Goal: Complete application form

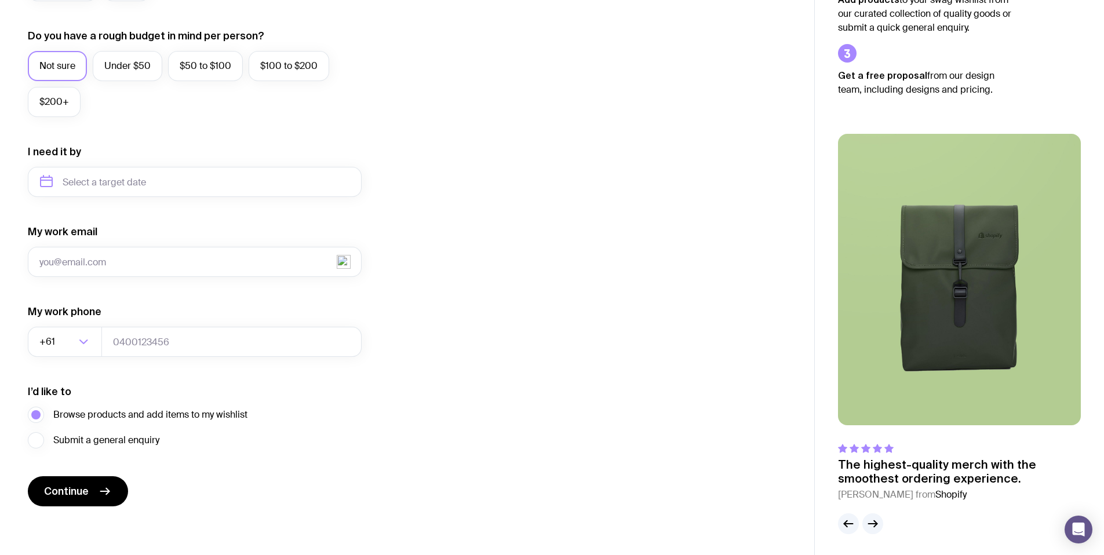
scroll to position [430, 0]
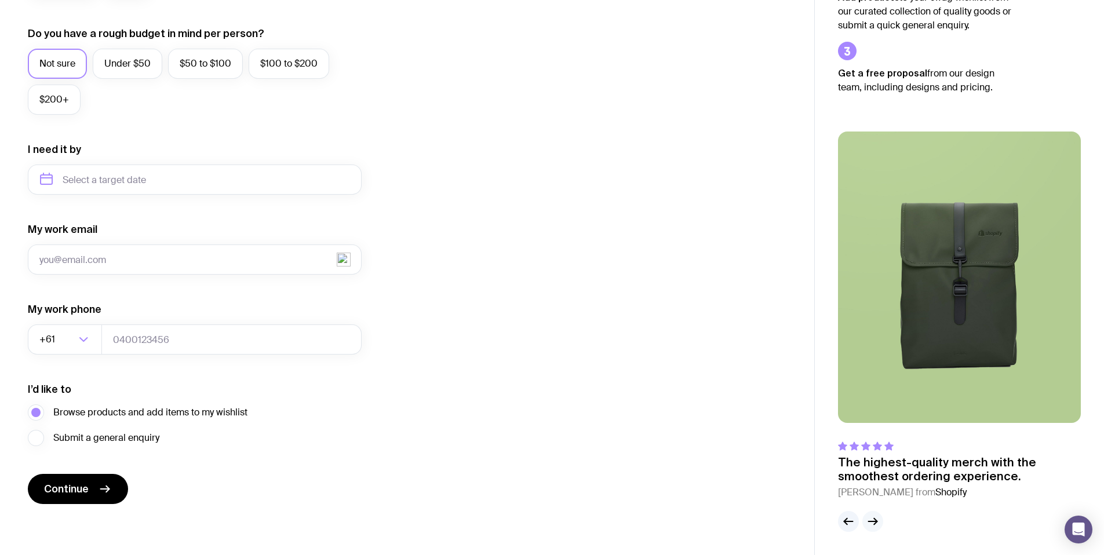
click at [872, 517] on icon "button" at bounding box center [873, 522] width 14 height 14
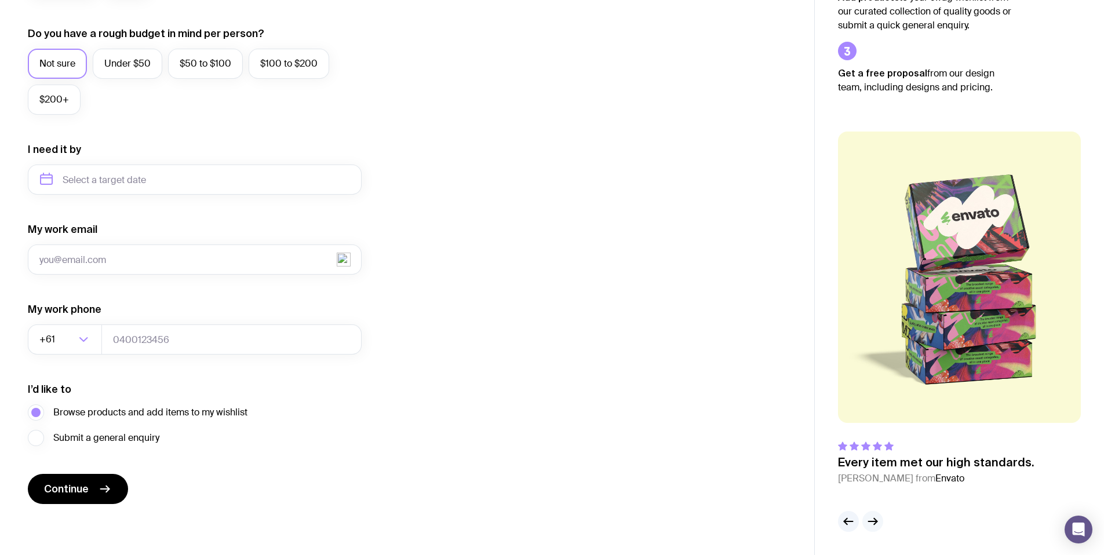
click at [872, 521] on icon "button" at bounding box center [873, 521] width 9 height 0
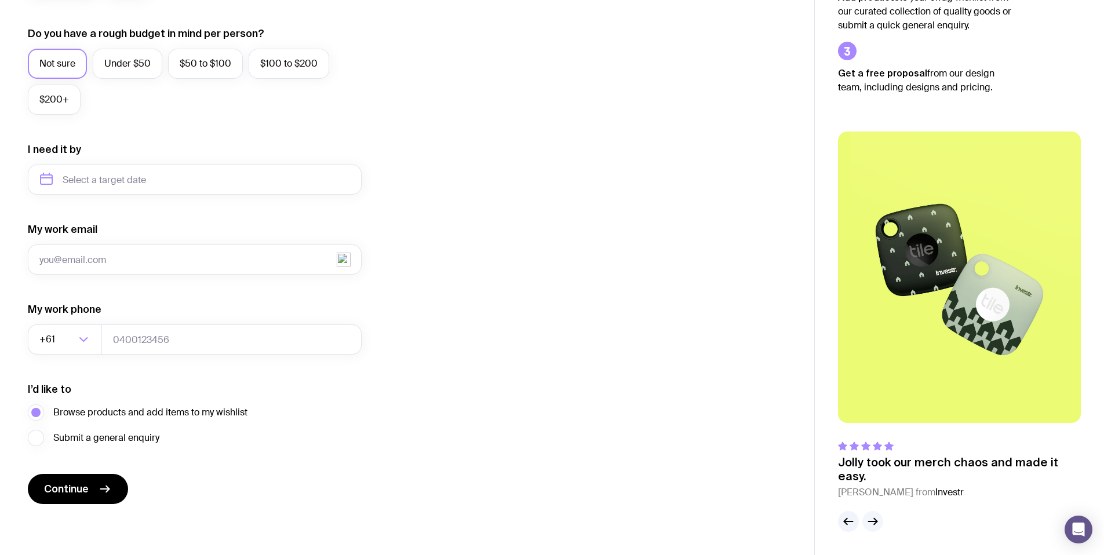
click at [872, 521] on icon "button" at bounding box center [873, 521] width 9 height 0
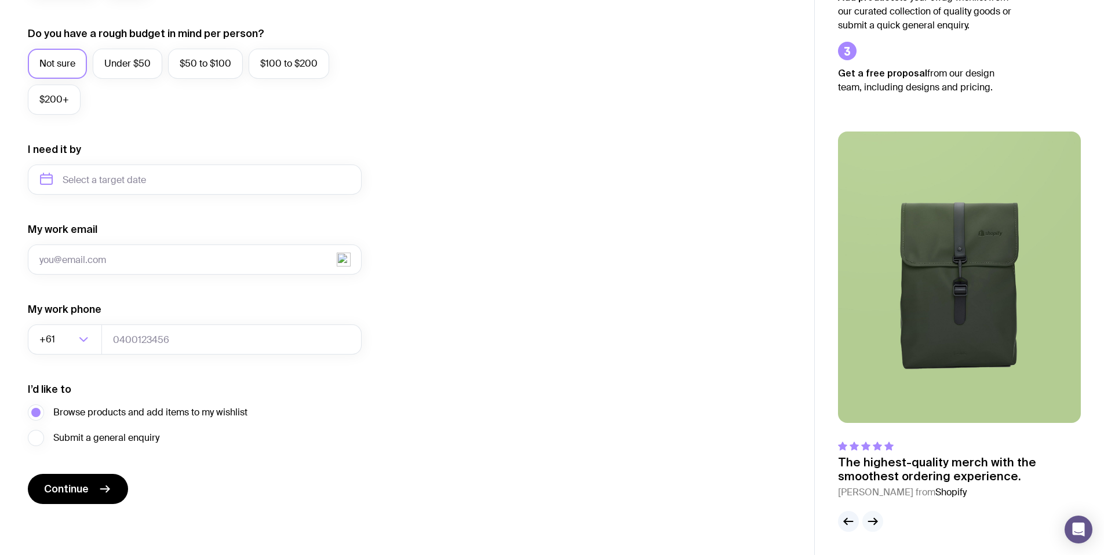
click at [872, 521] on icon "button" at bounding box center [873, 521] width 9 height 0
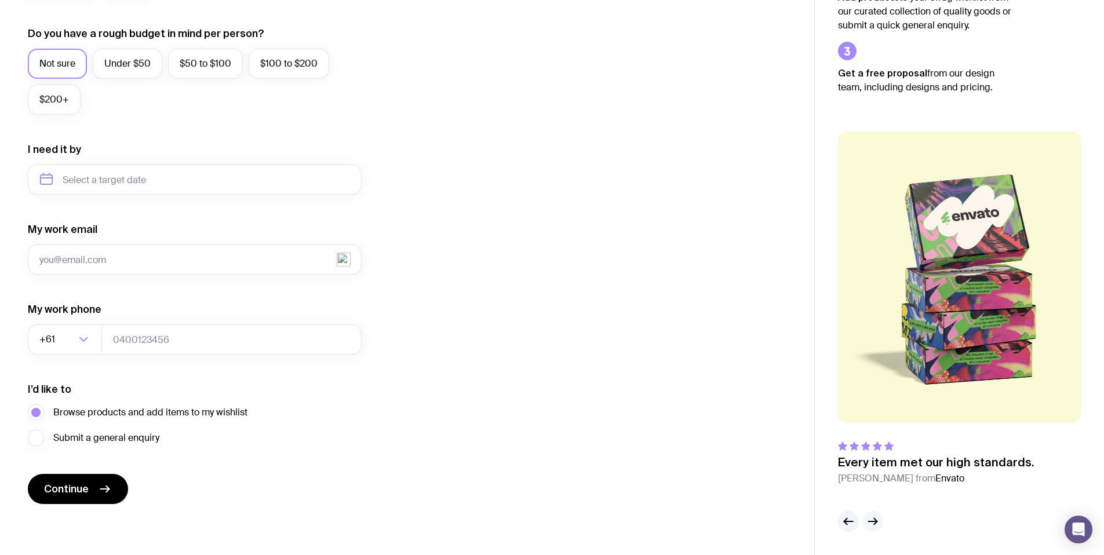
click at [872, 521] on icon "button" at bounding box center [873, 521] width 9 height 0
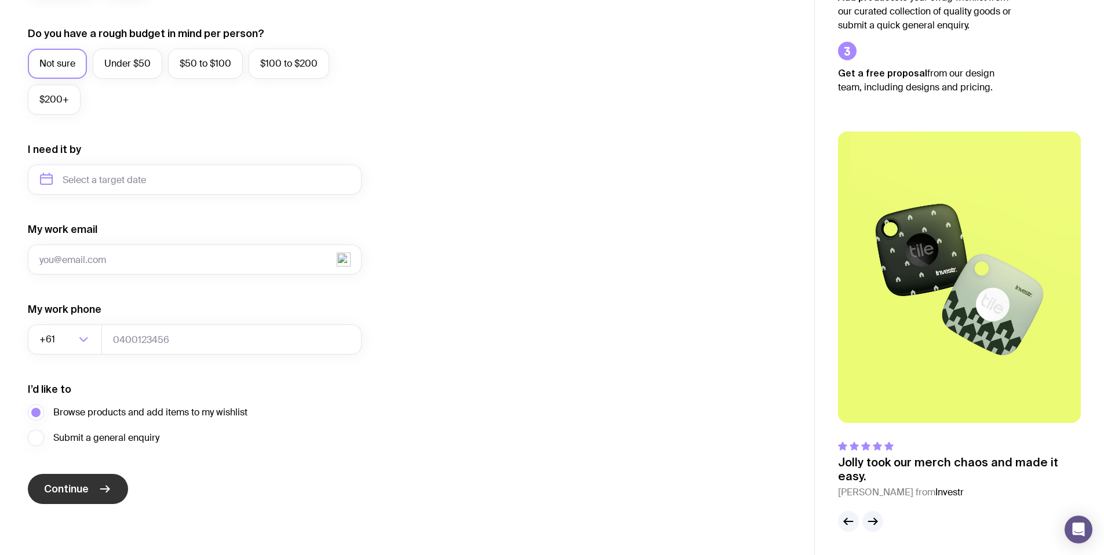
click at [67, 491] on span "Continue" at bounding box center [66, 489] width 45 height 14
click at [186, 258] on input "My work email" at bounding box center [195, 260] width 334 height 30
type input "[EMAIL_ADDRESS][DOMAIN_NAME]"
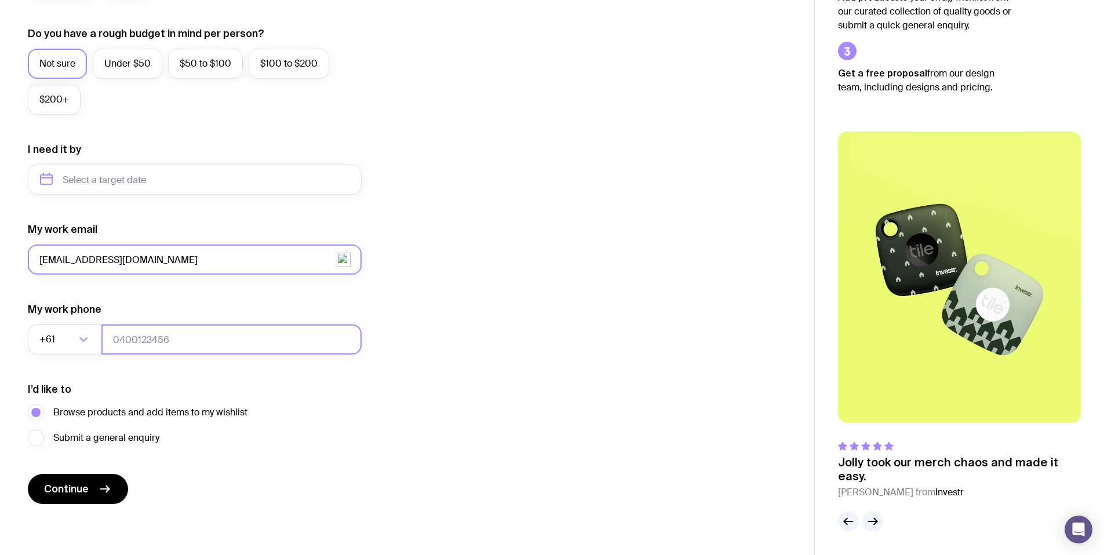
type input "0404005600"
click at [89, 263] on input "[EMAIL_ADDRESS][DOMAIN_NAME]" at bounding box center [195, 260] width 334 height 30
type input "[EMAIL_ADDRESS][DOMAIN_NAME]"
click at [178, 342] on input "0404005600" at bounding box center [231, 339] width 260 height 30
type input "0404005601"
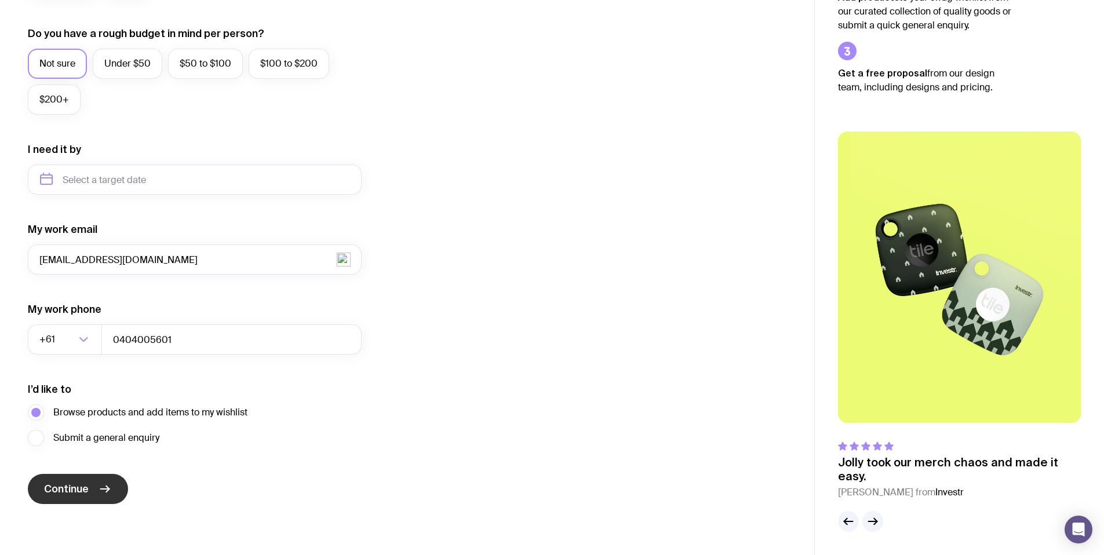
click at [87, 486] on span "Continue" at bounding box center [66, 489] width 45 height 14
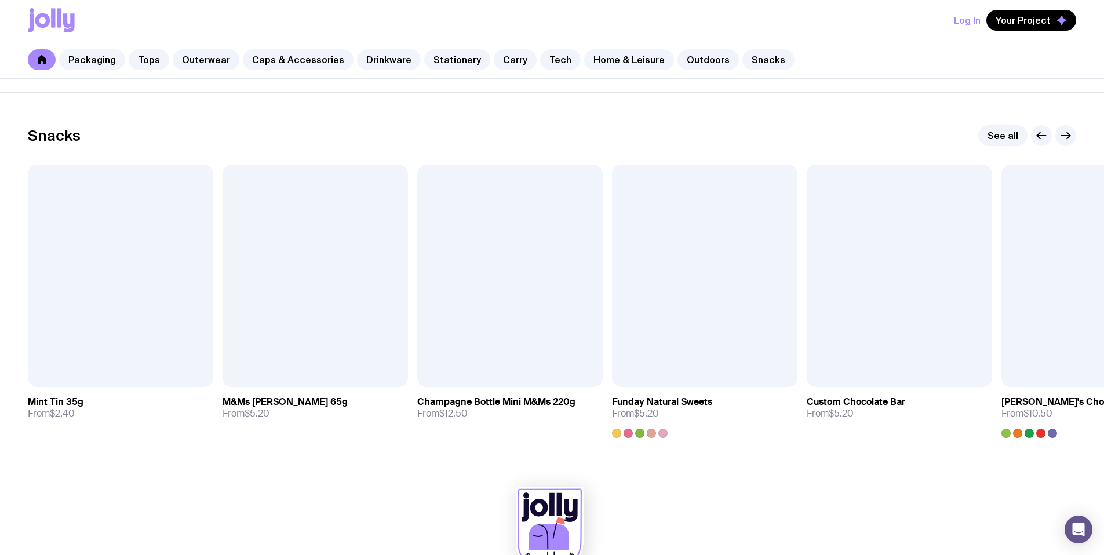
scroll to position [3532, 0]
